Goal: Task Accomplishment & Management: Use online tool/utility

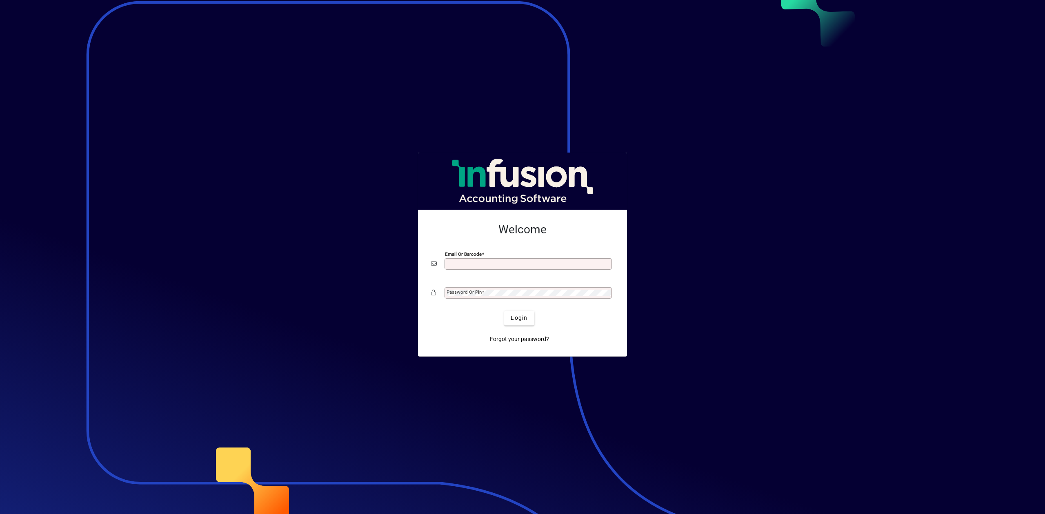
click at [469, 266] on input "Email or Barcode" at bounding box center [529, 264] width 165 height 7
type input "**********"
click at [476, 291] on mat-label "Password or Pin" at bounding box center [464, 292] width 35 height 6
click at [504, 311] on button "Login" at bounding box center [519, 318] width 30 height 15
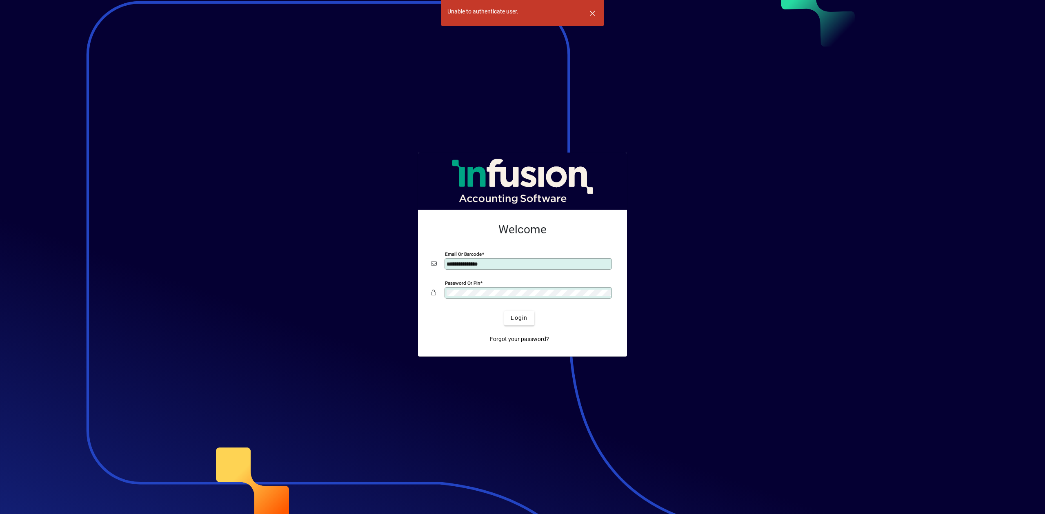
click at [362, 288] on app-login-layout "**********" at bounding box center [522, 257] width 1045 height 514
drag, startPoint x: 332, startPoint y: 305, endPoint x: 327, endPoint y: 309, distance: 6.1
click at [416, 282] on app-login-layout "**********" at bounding box center [522, 257] width 1045 height 514
click at [504, 311] on button "Login" at bounding box center [519, 318] width 30 height 15
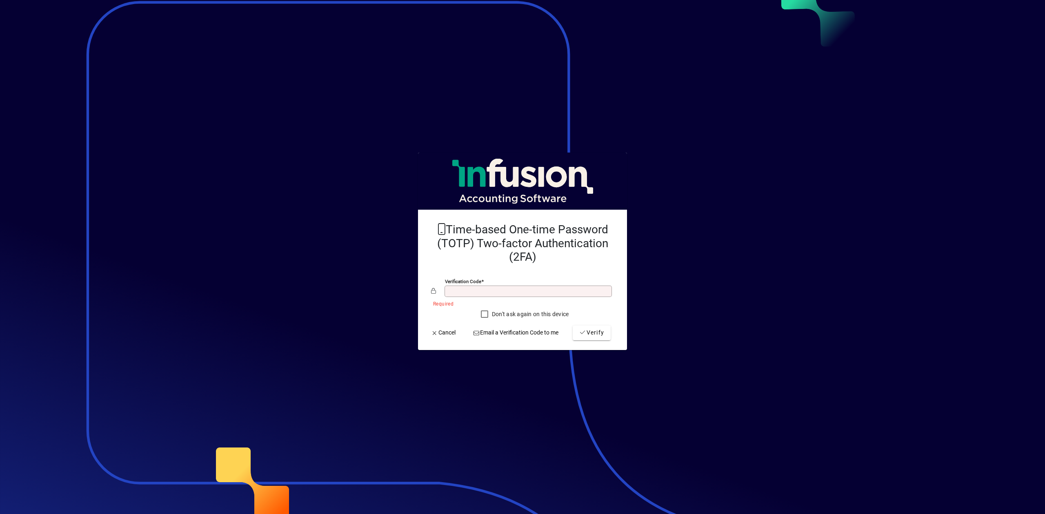
click at [484, 290] on input "Verification code" at bounding box center [529, 291] width 165 height 7
type input "******"
click at [593, 325] on span "submit" at bounding box center [592, 333] width 38 height 20
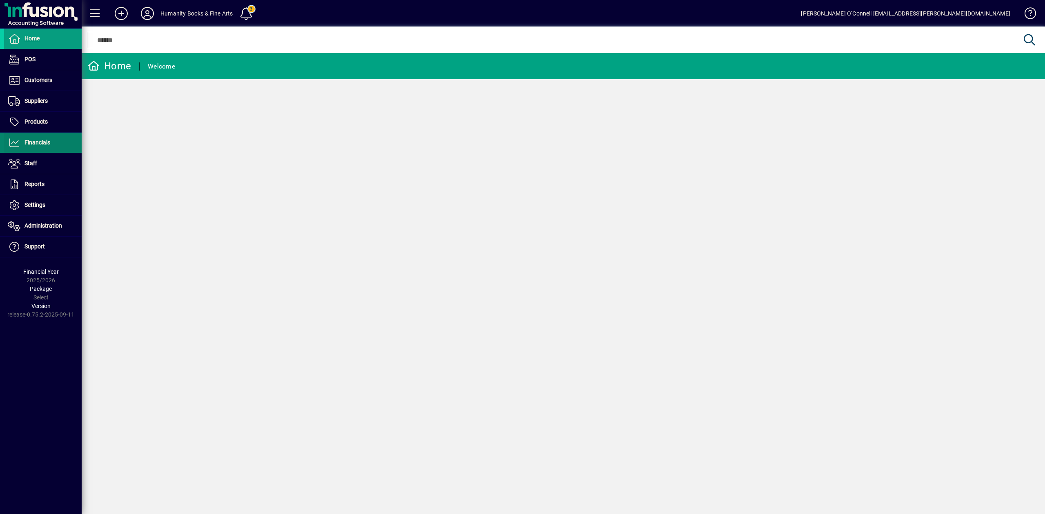
click at [48, 144] on span "Financials" at bounding box center [37, 142] width 26 height 7
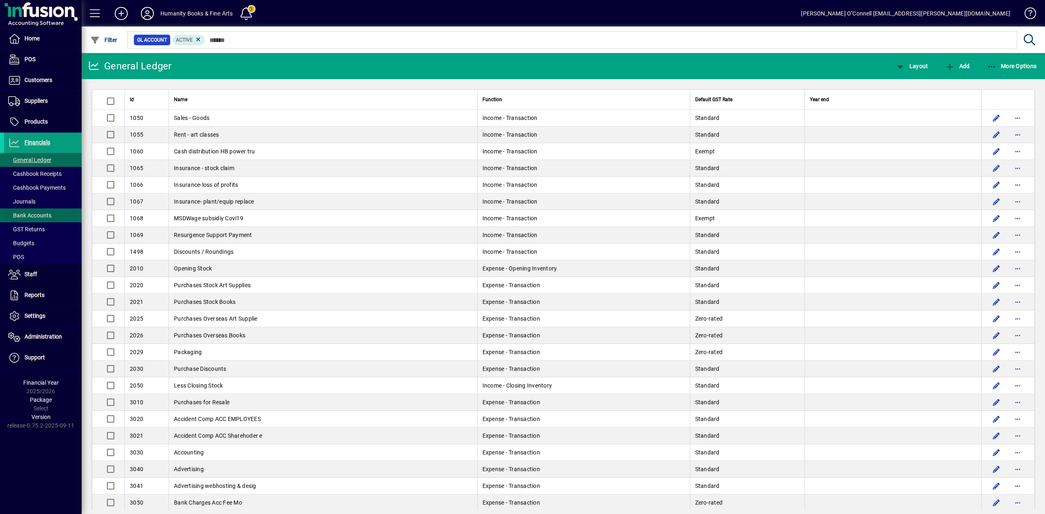
click at [31, 214] on span "Bank Accounts" at bounding box center [29, 215] width 43 height 7
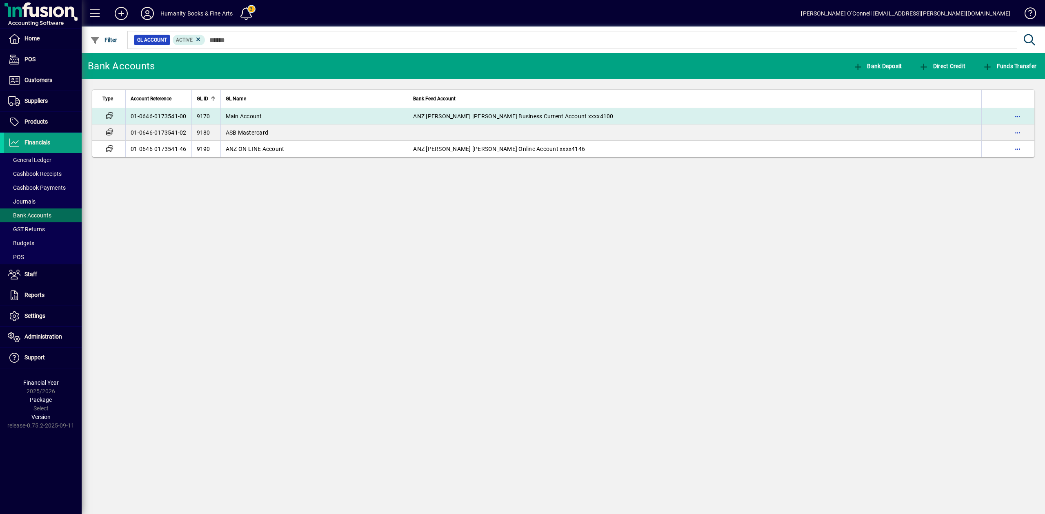
click at [253, 114] on span "Main Account" at bounding box center [244, 116] width 36 height 7
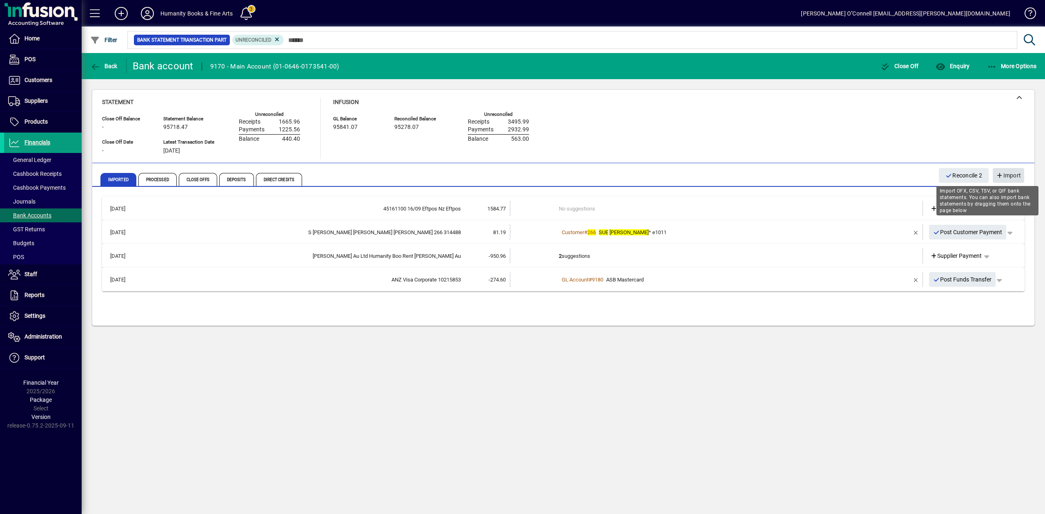
click at [1011, 173] on span "Import" at bounding box center [1008, 175] width 25 height 13
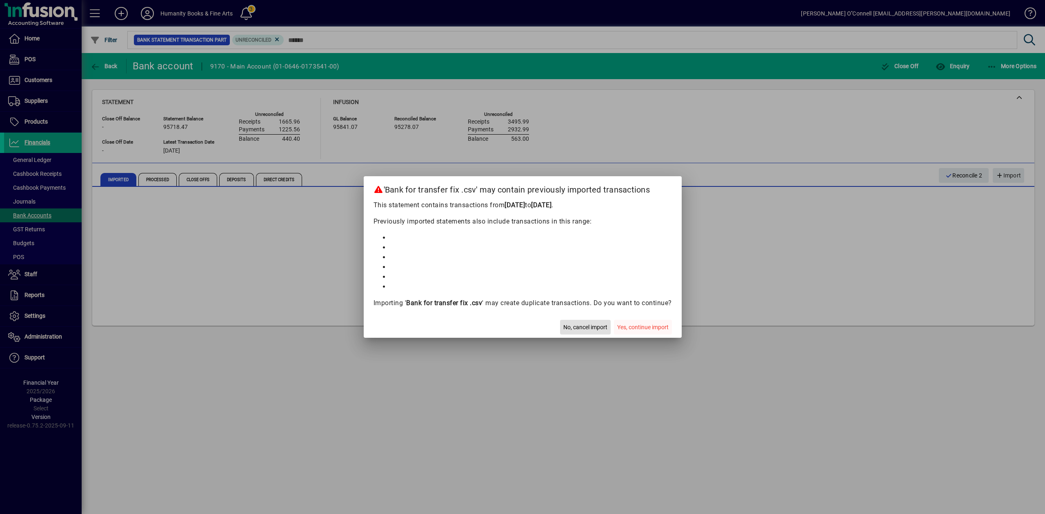
click at [642, 327] on span "Yes, continue import" at bounding box center [642, 327] width 51 height 9
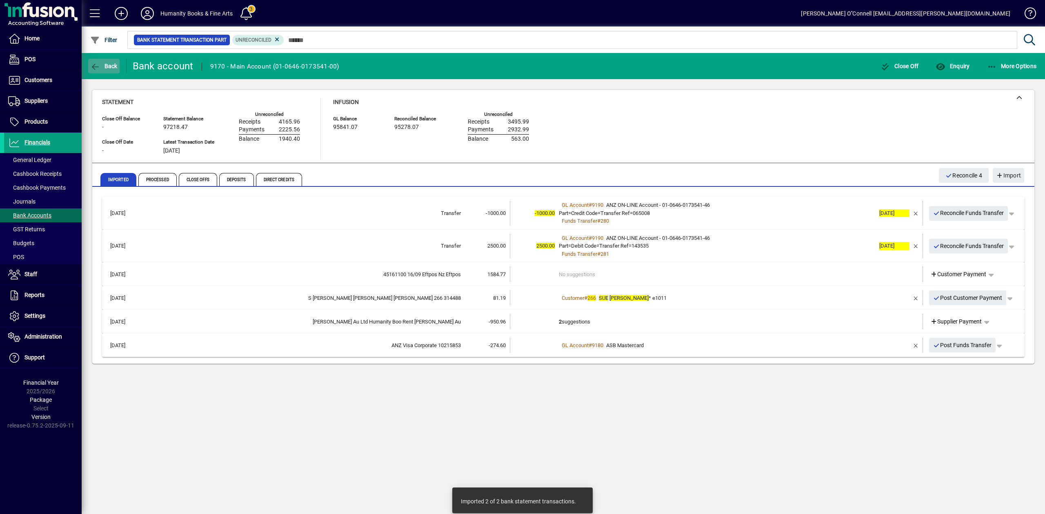
click at [102, 66] on span "Back" at bounding box center [103, 66] width 27 height 7
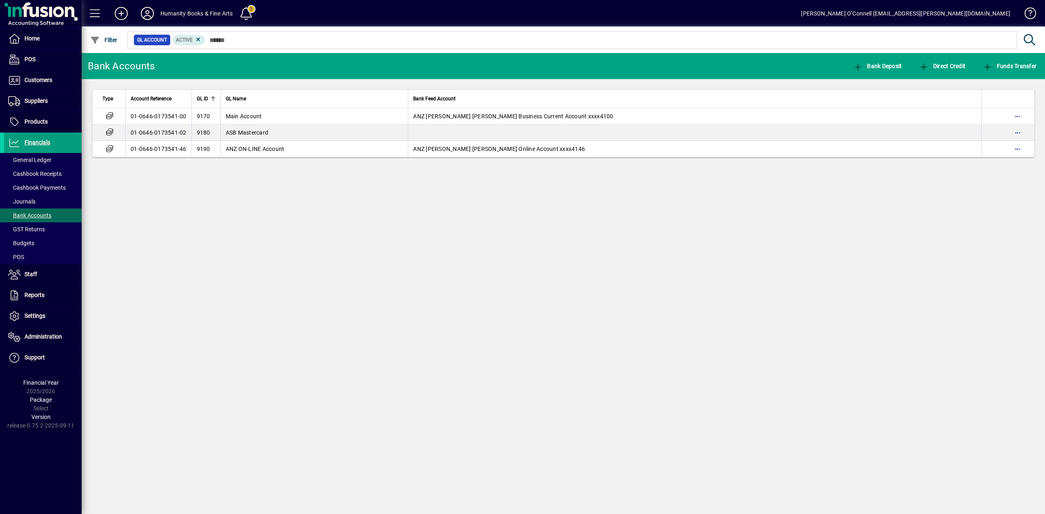
drag, startPoint x: 340, startPoint y: 267, endPoint x: 338, endPoint y: 262, distance: 5.0
click at [339, 263] on div "Bank Accounts Bank Deposit Direct Credit Funds Transfer Type Account Reference …" at bounding box center [563, 283] width 963 height 461
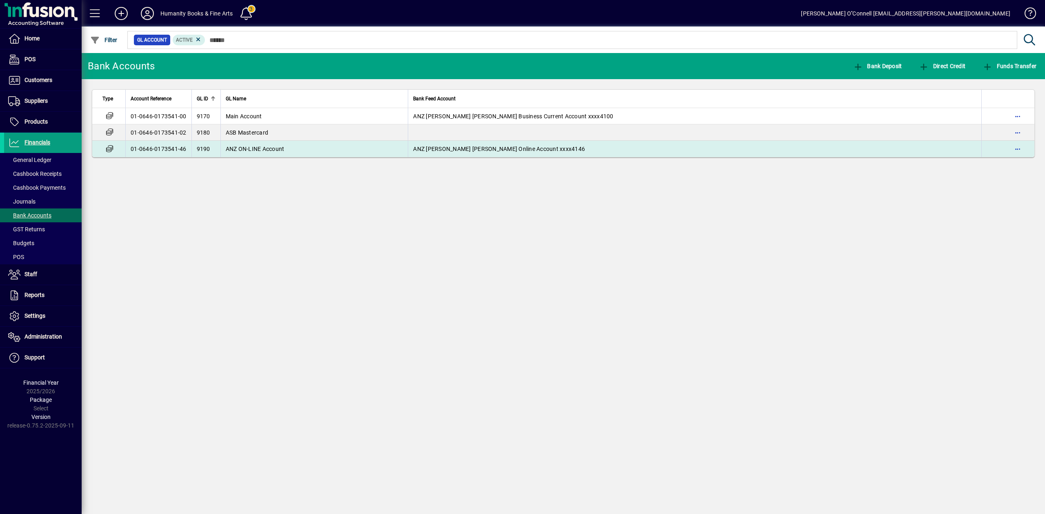
click at [157, 145] on td "01-0646-0173541-46" at bounding box center [158, 149] width 66 height 16
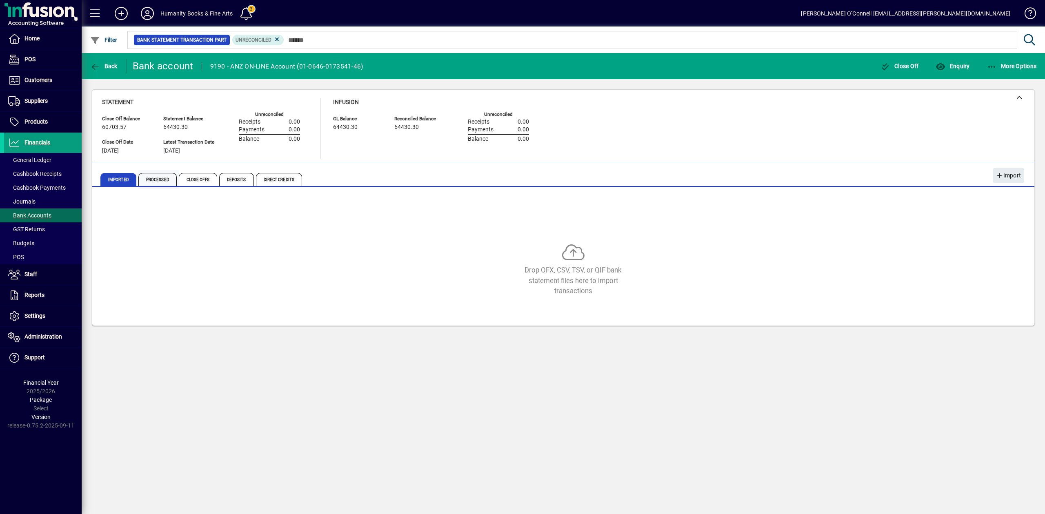
click at [144, 178] on span "Processed" at bounding box center [157, 179] width 38 height 13
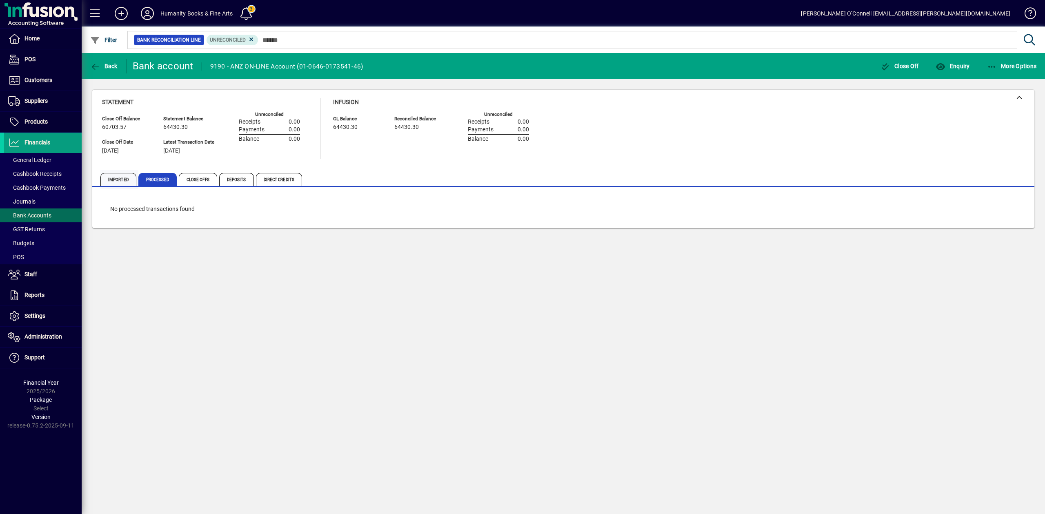
click at [116, 176] on span "Imported" at bounding box center [118, 179] width 36 height 13
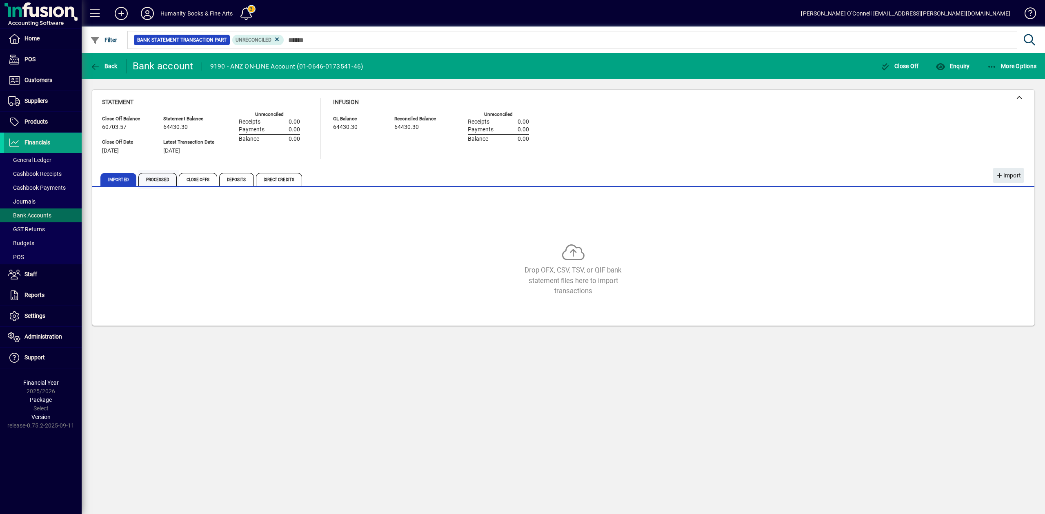
click at [160, 180] on span "Processed" at bounding box center [157, 179] width 38 height 13
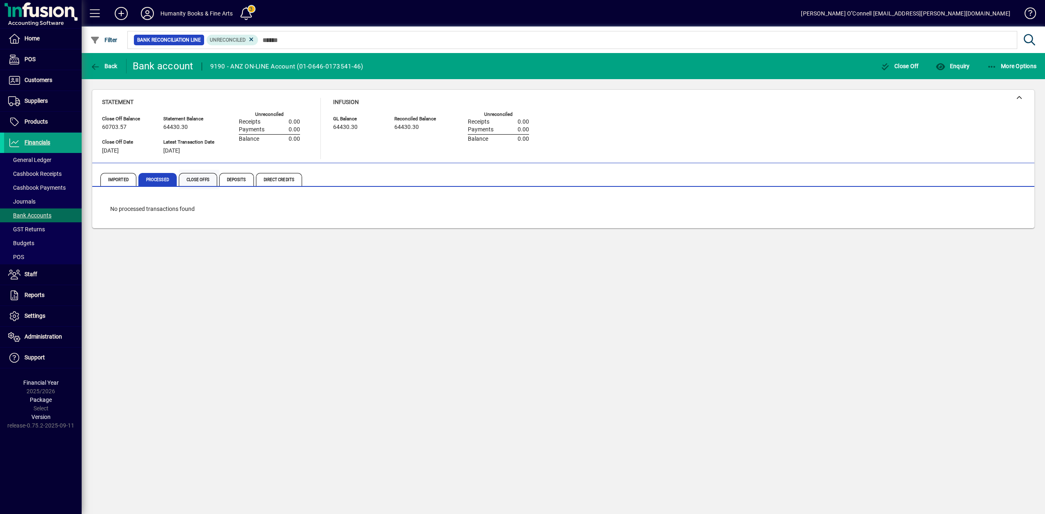
click at [204, 178] on span "Close Offs" at bounding box center [198, 179] width 38 height 13
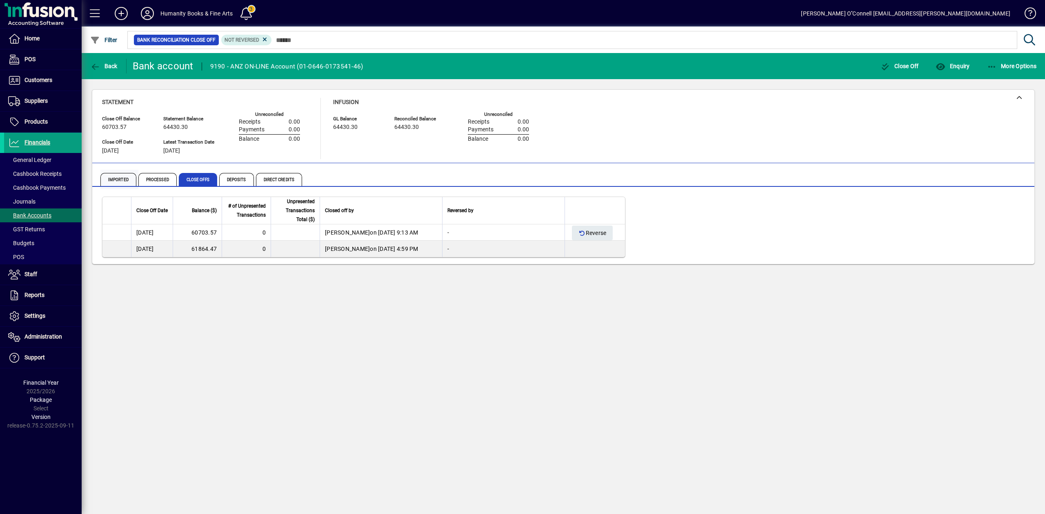
click at [108, 177] on span "Imported" at bounding box center [118, 179] width 36 height 13
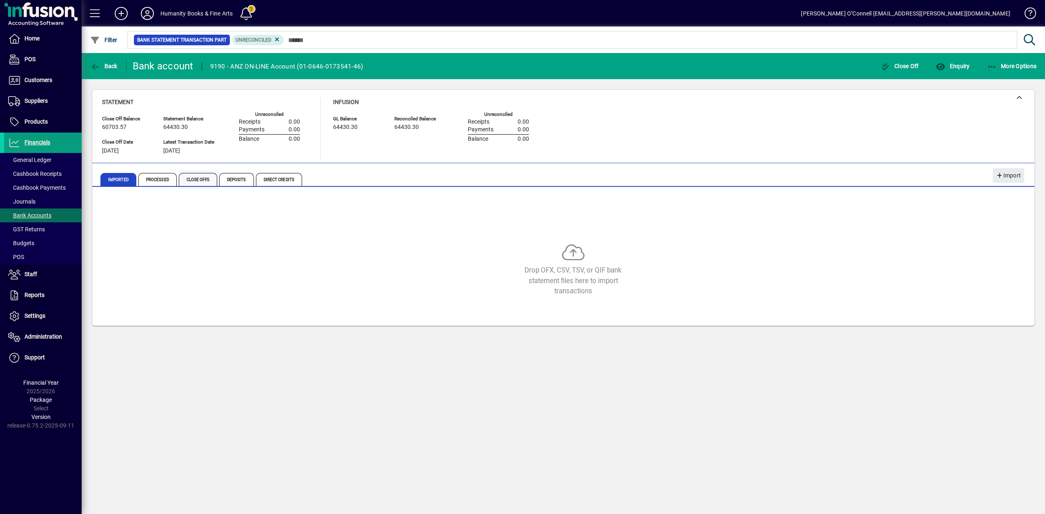
click at [180, 175] on span "Close Offs" at bounding box center [198, 179] width 38 height 13
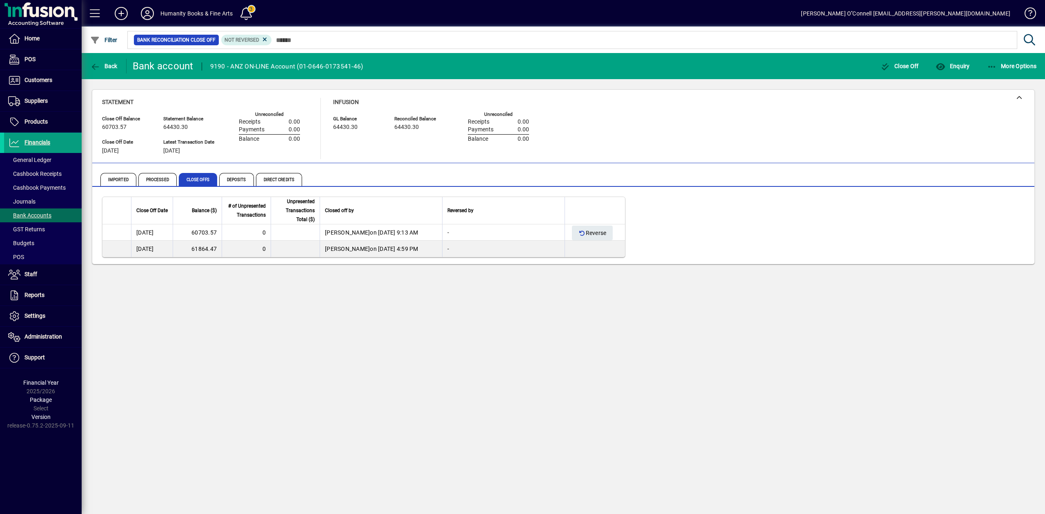
click at [167, 178] on span "Processed" at bounding box center [157, 179] width 38 height 13
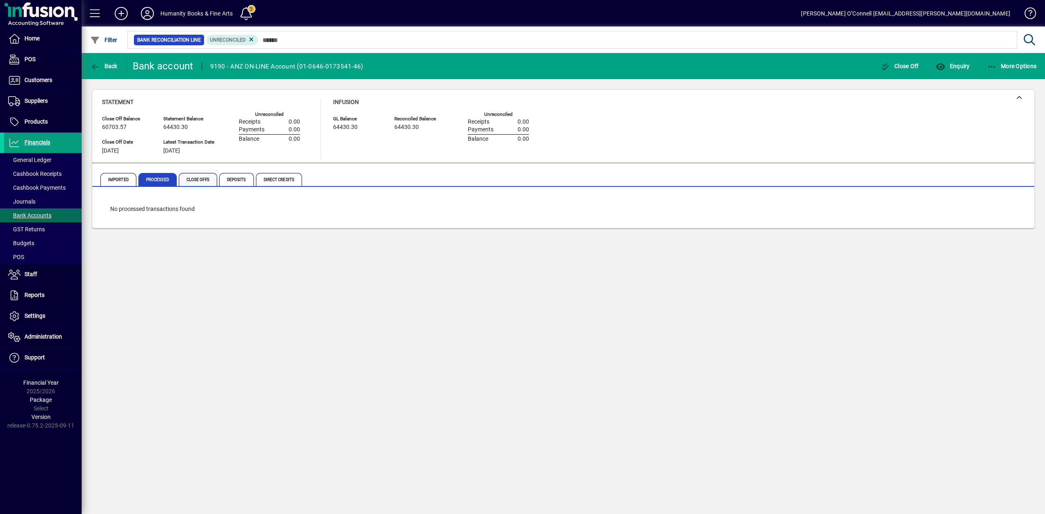
click at [197, 175] on span "Close Offs" at bounding box center [198, 179] width 38 height 13
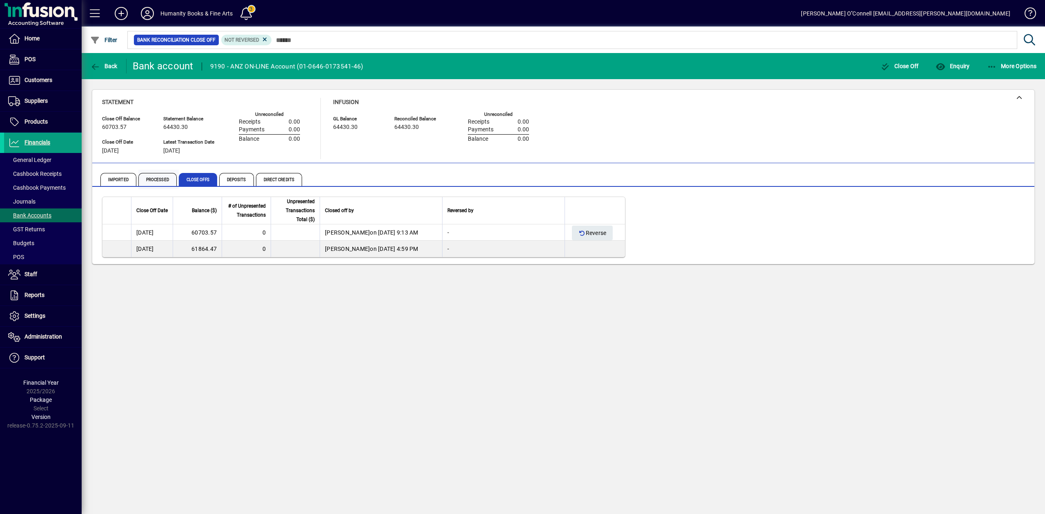
click at [142, 177] on span "Processed" at bounding box center [157, 179] width 38 height 13
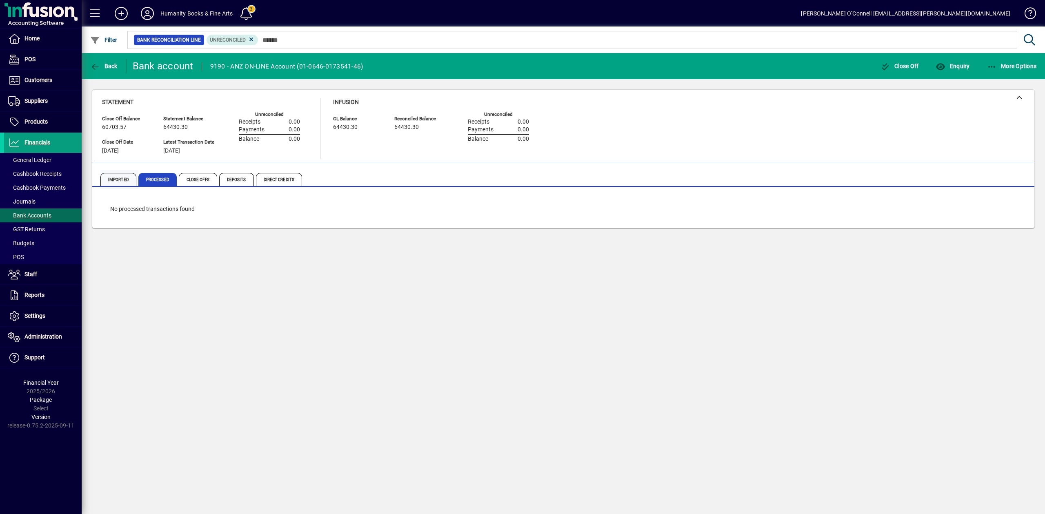
click at [111, 178] on span "Imported" at bounding box center [118, 179] width 36 height 13
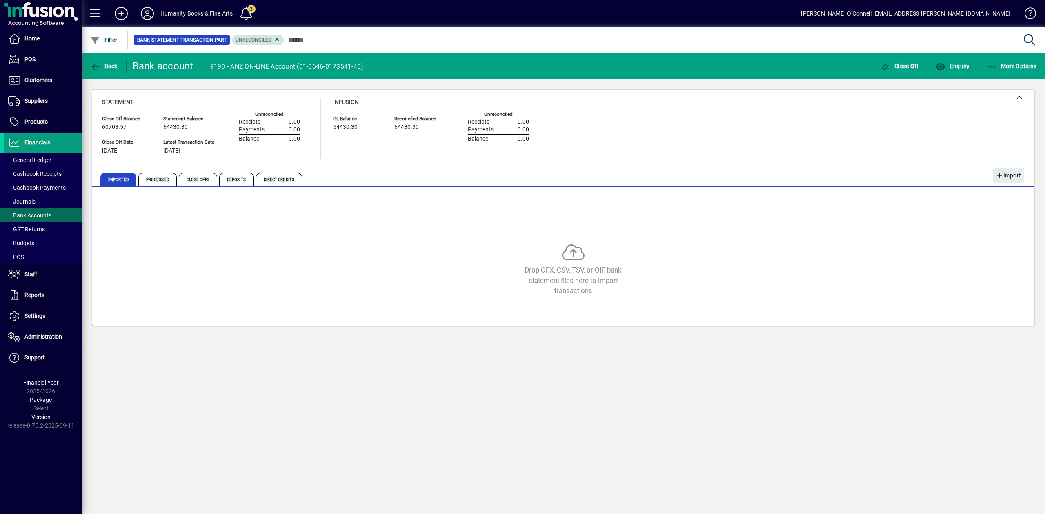
click at [280, 40] on mat-chip "Unreconciled" at bounding box center [258, 40] width 52 height 11
click at [278, 38] on icon at bounding box center [276, 39] width 7 height 7
